Goal: Check status: Check status

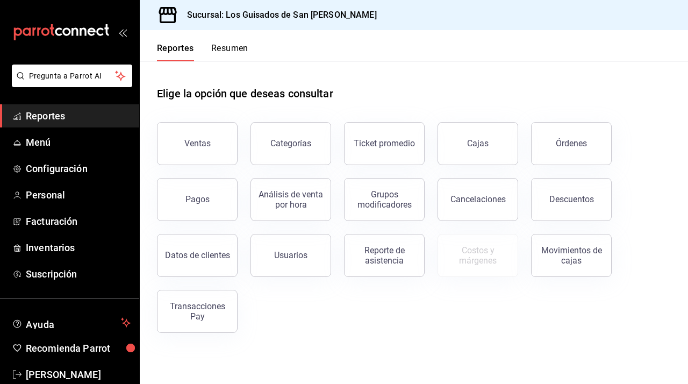
click at [232, 51] on button "Resumen" at bounding box center [229, 52] width 37 height 18
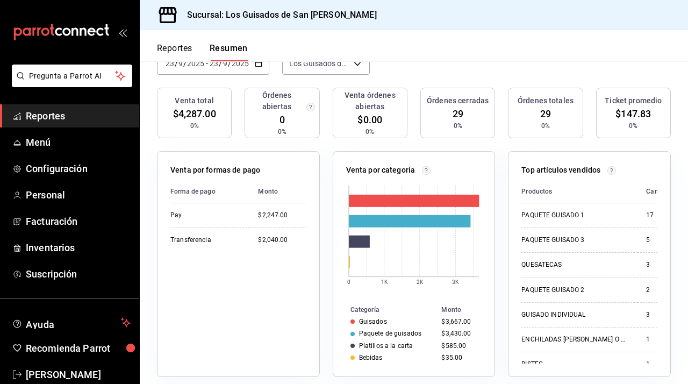
scroll to position [69, 0]
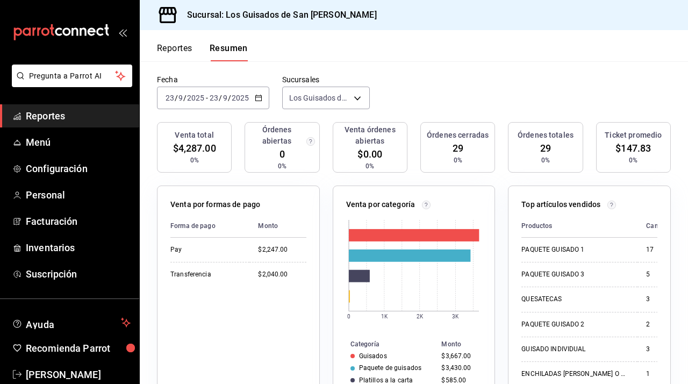
click at [247, 98] on input "2025" at bounding box center [240, 98] width 18 height 9
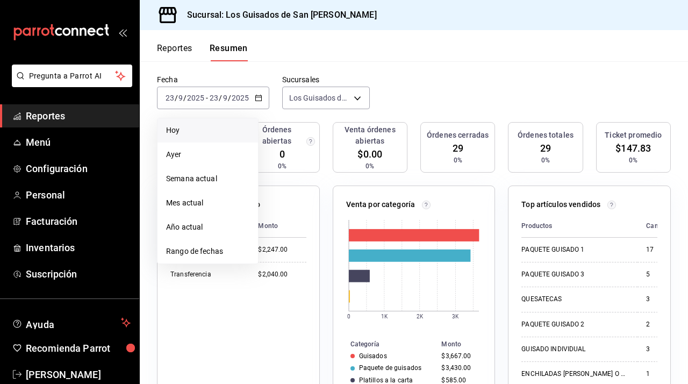
click at [193, 132] on span "Hoy" at bounding box center [207, 130] width 83 height 11
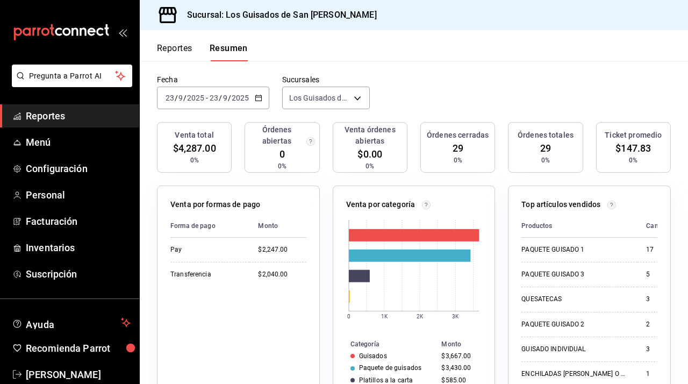
click at [258, 100] on icon "button" at bounding box center [259, 98] width 8 height 8
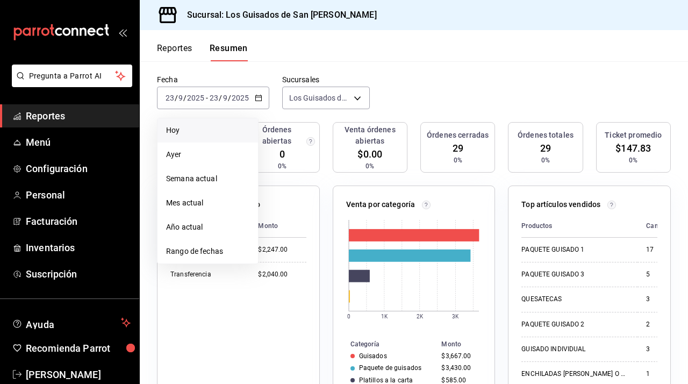
click at [218, 130] on span "Hoy" at bounding box center [207, 130] width 83 height 11
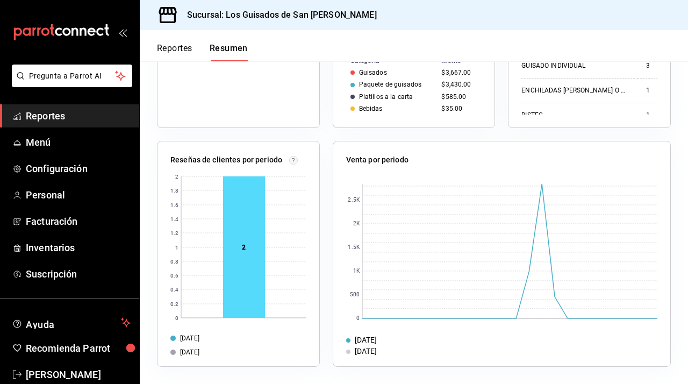
scroll to position [0, 0]
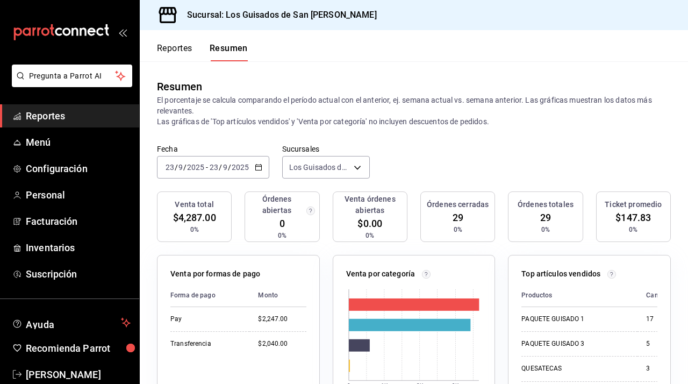
click at [255, 165] on icon "button" at bounding box center [259, 167] width 8 height 8
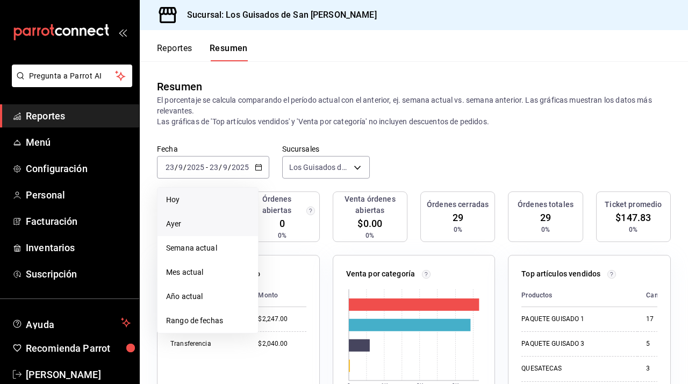
click at [196, 224] on span "Ayer" at bounding box center [207, 223] width 83 height 11
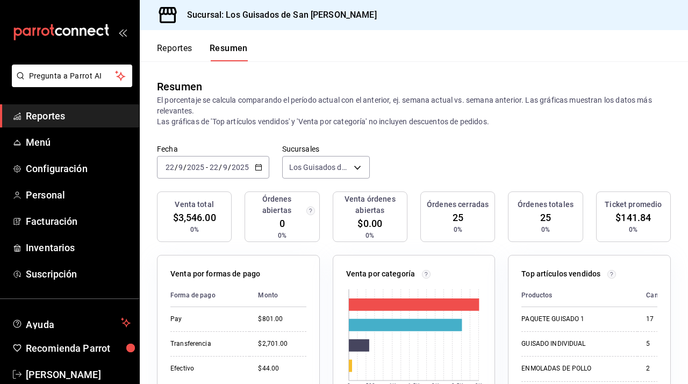
click at [252, 167] on div "[DATE] [DATE] - [DATE] [DATE]" at bounding box center [213, 167] width 112 height 23
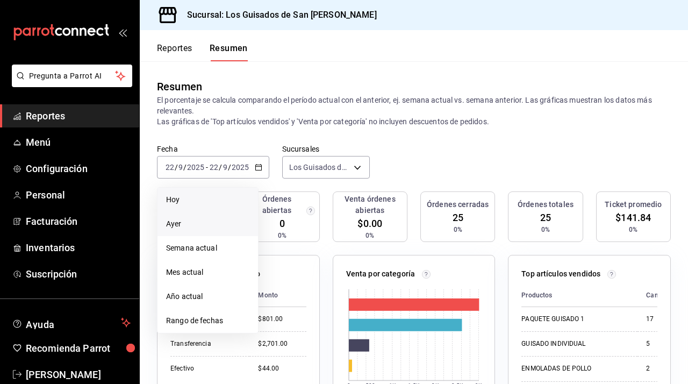
click at [204, 207] on li "Hoy" at bounding box center [208, 200] width 101 height 24
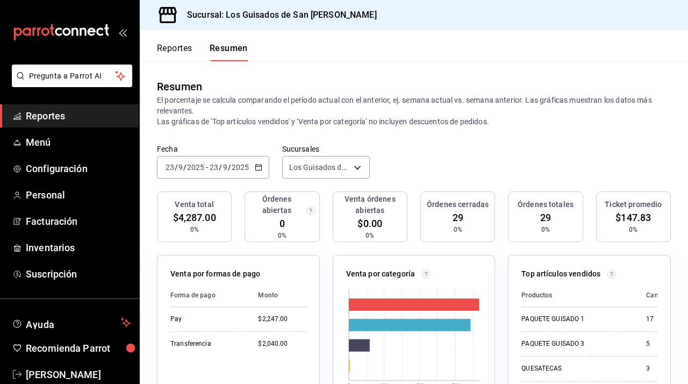
click at [244, 167] on input "2025" at bounding box center [240, 167] width 18 height 9
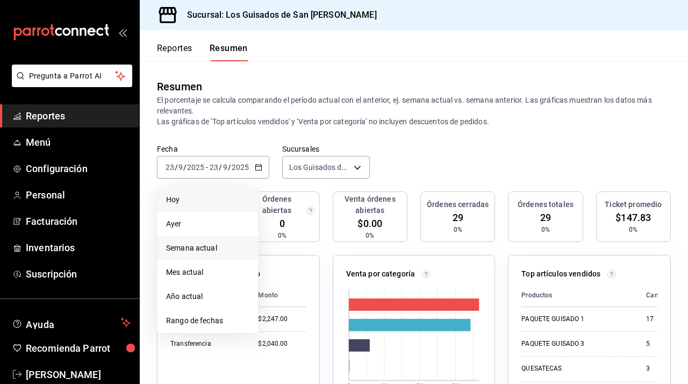
click at [200, 250] on span "Semana actual" at bounding box center [207, 248] width 83 height 11
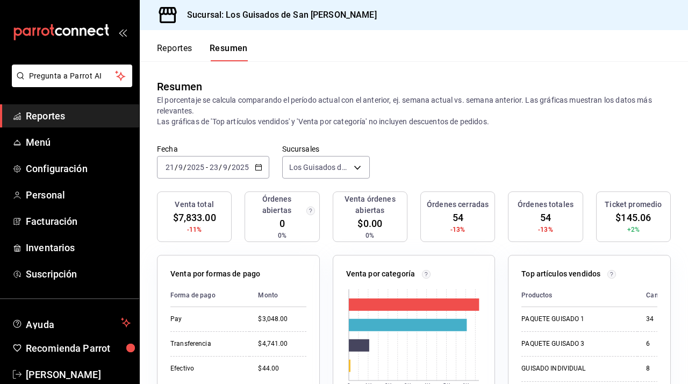
click at [237, 166] on input "2025" at bounding box center [240, 167] width 18 height 9
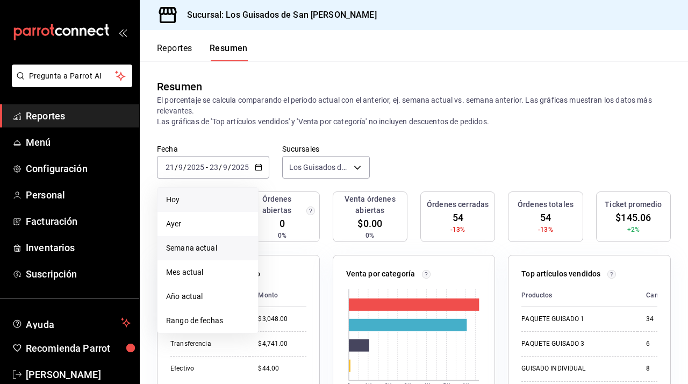
click at [194, 204] on span "Hoy" at bounding box center [207, 199] width 83 height 11
